Goal: Task Accomplishment & Management: Use online tool/utility

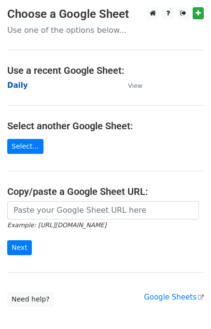
click at [23, 82] on strong "Daily" at bounding box center [17, 85] width 21 height 9
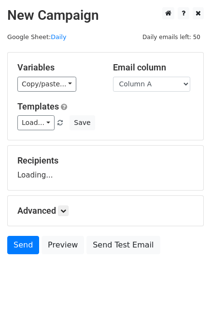
scroll to position [6, 0]
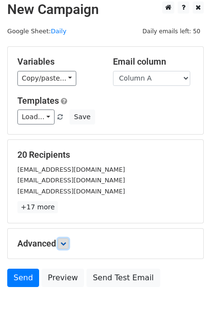
click at [66, 238] on link at bounding box center [63, 243] width 11 height 11
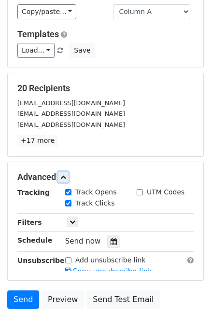
scroll to position [114, 0]
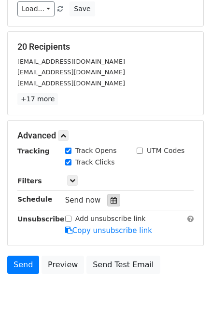
click at [110, 201] on icon at bounding box center [113, 200] width 6 height 7
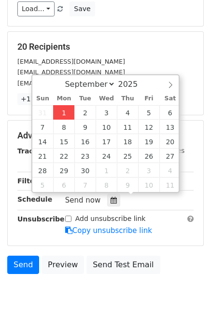
type input "2025-09-01 12:26"
type input "26"
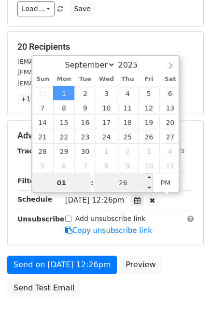
type input "01"
type input "2025-09-01 13:26"
click at [115, 182] on input "26" at bounding box center [122, 182] width 59 height 19
type input "00"
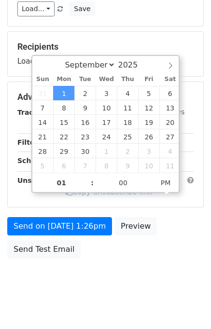
type input "2025-09-01 13:00"
click at [171, 266] on body "New Campaign Daily emails left: 50 Google Sheet: Daily Variables Copy/paste... …" at bounding box center [105, 98] width 211 height 408
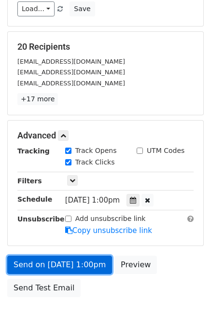
click at [82, 255] on link "Send on Sep 1 at 1:00pm" at bounding box center [59, 264] width 105 height 18
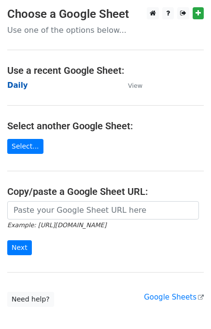
click at [13, 87] on strong "Daily" at bounding box center [17, 85] width 21 height 9
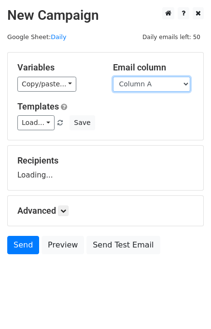
click at [152, 81] on select "Column A Column B Column C Column D Column E" at bounding box center [151, 84] width 77 height 15
select select "Column B"
click at [113, 77] on select "Column A Column B Column C Column D Column E" at bounding box center [151, 84] width 77 height 15
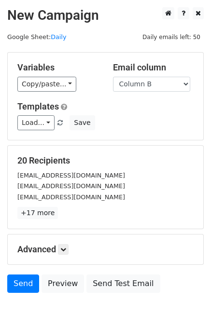
scroll to position [44, 0]
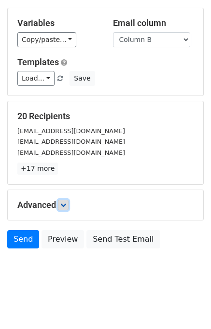
click at [68, 201] on link at bounding box center [63, 204] width 11 height 11
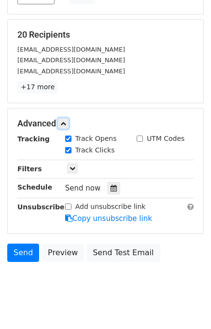
scroll to position [126, 0]
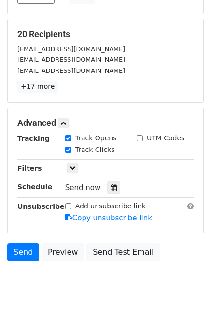
click at [112, 185] on div at bounding box center [113, 187] width 13 height 13
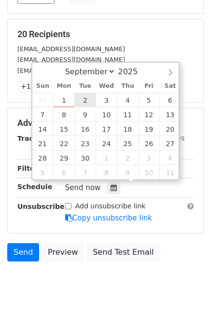
type input "2025-09-02 12:00"
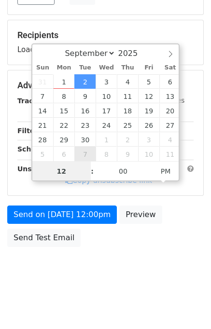
scroll to position [123, 0]
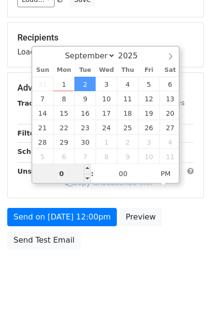
type input "02"
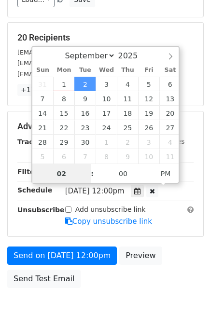
scroll to position [126, 0]
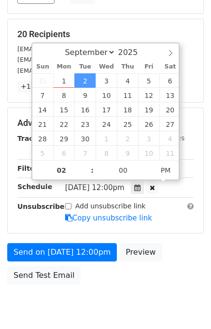
type input "2025-09-02 14:00"
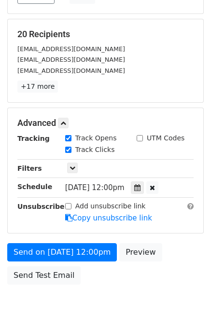
click at [171, 274] on div "Send on Sep 2 at 12:00pm Preview Send Test Email" at bounding box center [105, 266] width 211 height 46
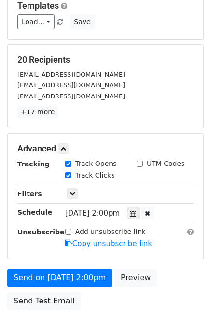
scroll to position [161, 0]
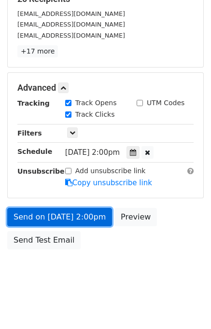
click at [72, 218] on link "Send on Sep 2 at 2:00pm" at bounding box center [59, 217] width 105 height 18
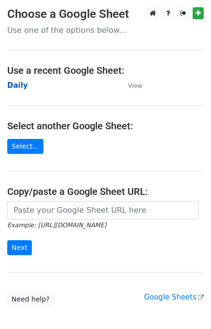
click at [17, 85] on strong "Daily" at bounding box center [17, 85] width 21 height 9
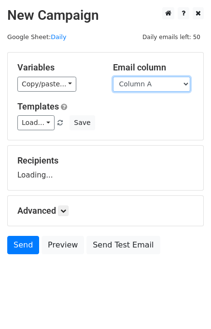
click at [162, 83] on select "Column A Column B Column C Column D Column E" at bounding box center [151, 84] width 77 height 15
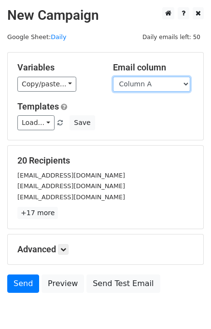
click at [155, 83] on select "Column A Column B Column C Column D Column E" at bounding box center [151, 84] width 77 height 15
select select "Column C"
click at [113, 77] on select "Column A Column B Column C Column D Column E" at bounding box center [151, 84] width 77 height 15
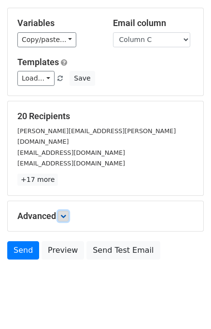
click at [64, 213] on icon at bounding box center [63, 216] width 6 height 6
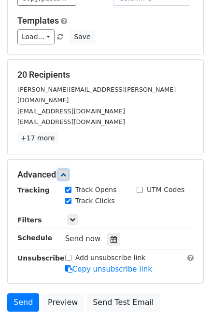
scroll to position [108, 0]
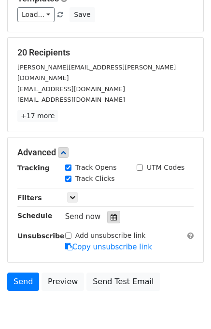
click at [112, 211] on div at bounding box center [113, 217] width 13 height 13
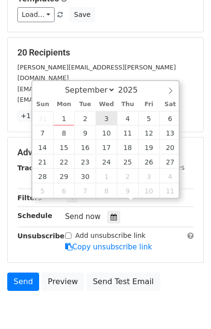
type input "2025-09-03 12:00"
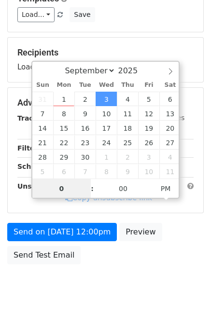
type input "03"
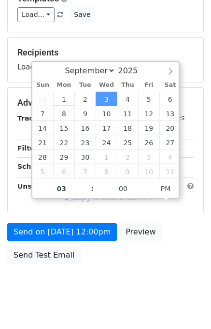
type input "2025-09-03 15:00"
click at [160, 280] on body "New Campaign Daily emails left: 50 Google Sheet: Daily Variables Copy/paste... …" at bounding box center [105, 103] width 211 height 408
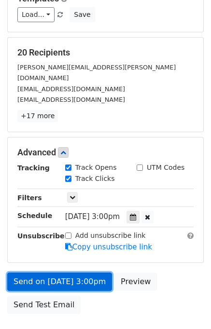
click at [69, 272] on link "Send on Sep 3 at 3:00pm" at bounding box center [59, 281] width 105 height 18
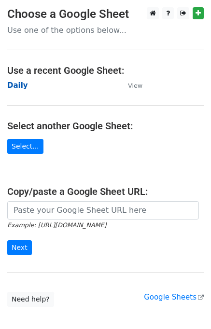
click at [18, 85] on strong "Daily" at bounding box center [17, 85] width 21 height 9
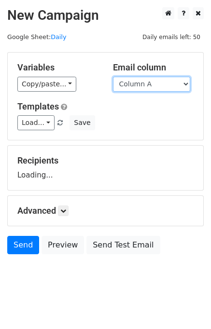
click at [154, 85] on select "Column A Column B Column C Column D Column E" at bounding box center [151, 84] width 77 height 15
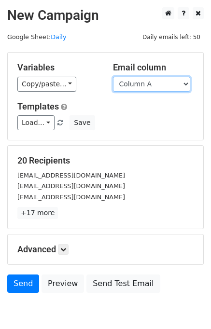
drag, startPoint x: 155, startPoint y: 78, endPoint x: 156, endPoint y: 83, distance: 5.4
click at [156, 78] on select "Column A Column B Column C Column D Column E" at bounding box center [151, 84] width 77 height 15
select select "Column D"
click at [113, 77] on select "Column A Column B Column C Column D Column E" at bounding box center [151, 84] width 77 height 15
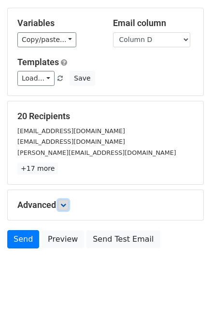
click at [67, 199] on link at bounding box center [63, 204] width 11 height 11
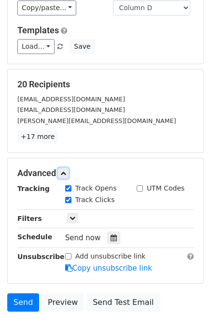
scroll to position [118, 0]
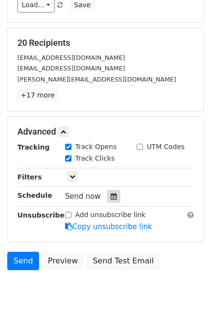
click at [111, 193] on icon at bounding box center [113, 196] width 6 height 7
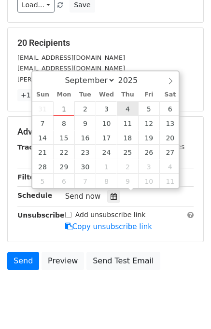
type input "2025-09-04 12:00"
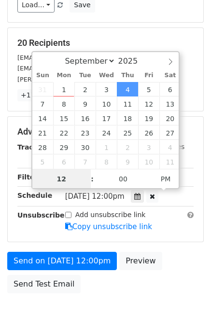
scroll to position [0, 0]
type input "04"
type input "2025-09-04 16:00"
click at [171, 263] on div "Send on Sep 4 at 12:00pm Preview Send Test Email" at bounding box center [105, 274] width 211 height 46
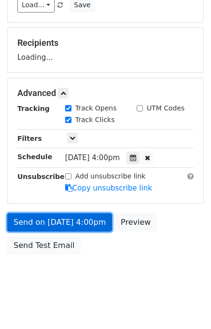
click at [66, 222] on link "Send on Sep 4 at 4:00pm" at bounding box center [59, 222] width 105 height 18
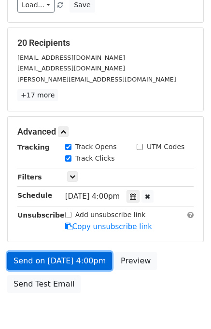
click at [58, 260] on link "Send on Sep 4 at 4:00pm" at bounding box center [59, 260] width 105 height 18
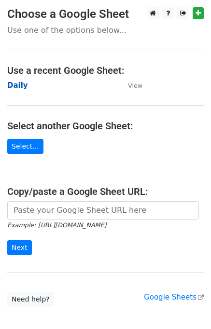
click at [13, 83] on strong "Daily" at bounding box center [17, 85] width 21 height 9
click at [18, 85] on strong "Daily" at bounding box center [17, 85] width 21 height 9
click at [18, 86] on strong "Daily" at bounding box center [17, 85] width 21 height 9
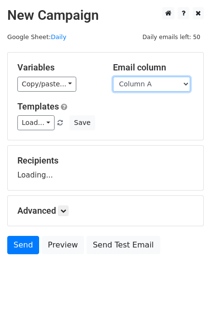
click at [139, 84] on select "Column A Column B Column C Column D Column E" at bounding box center [151, 84] width 77 height 15
select select "Column E"
click at [113, 77] on select "Column A Column B Column C Column D Column E" at bounding box center [151, 84] width 77 height 15
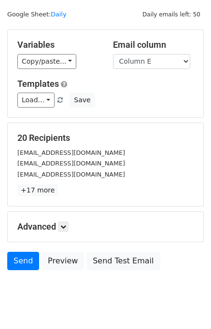
scroll to position [44, 0]
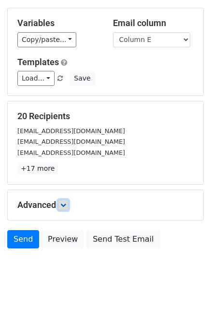
click at [65, 204] on icon at bounding box center [63, 205] width 6 height 6
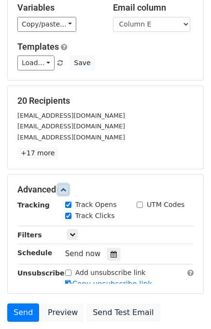
scroll to position [138, 0]
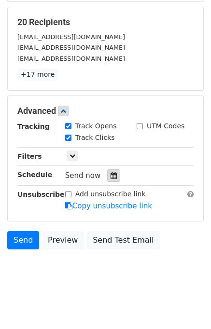
click at [110, 177] on icon at bounding box center [113, 175] width 6 height 7
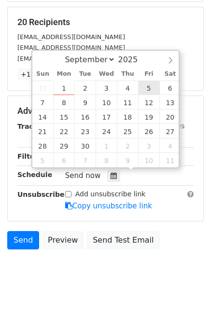
type input "2025-09-05 12:00"
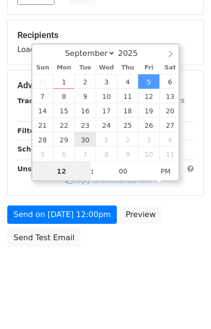
scroll to position [123, 0]
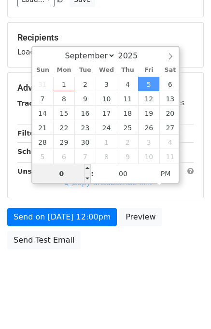
type input "05"
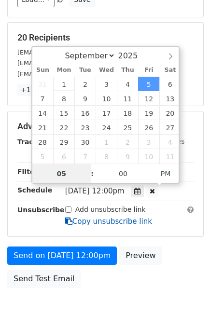
scroll to position [138, 0]
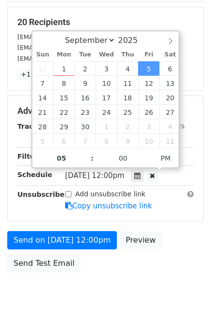
type input "2025-09-05 17:00"
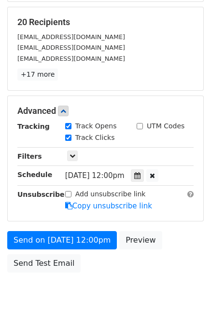
click at [186, 261] on div "Send on Sep 5 at 12:00pm Preview Send Test Email" at bounding box center [105, 254] width 211 height 46
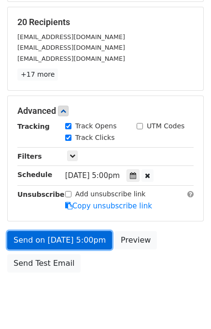
click at [73, 238] on link "Send on Sep 5 at 5:00pm" at bounding box center [59, 240] width 105 height 18
